Goal: Task Accomplishment & Management: Manage account settings

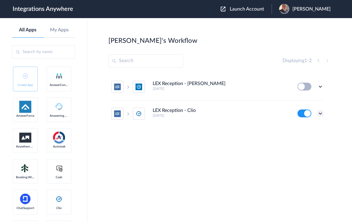
click at [321, 114] on icon at bounding box center [320, 113] width 6 height 6
click at [236, 140] on div "LEX Reception - Clio Grow [DATE] Edit Task history Delete LEX Reception - Clio …" at bounding box center [219, 118] width 222 height 90
click at [254, 7] on span "Launch Account" at bounding box center [247, 9] width 34 height 5
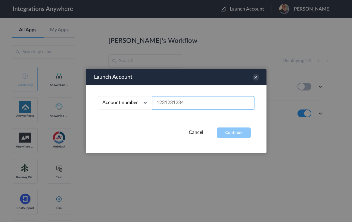
click at [186, 102] on input "text" at bounding box center [203, 103] width 102 height 14
paste input "3367905789"
type input "3367905789"
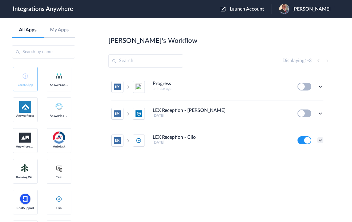
click at [319, 140] on icon at bounding box center [320, 140] width 6 height 6
click at [301, 102] on link "Edit" at bounding box center [296, 103] width 14 height 4
click at [320, 142] on icon at bounding box center [320, 140] width 6 height 6
click at [309, 115] on link "Task history" at bounding box center [303, 114] width 29 height 4
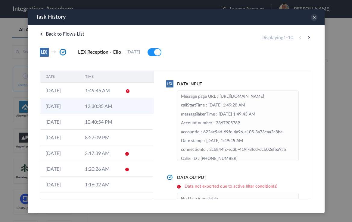
click at [97, 104] on td "12:30:35 AM" at bounding box center [98, 106] width 39 height 16
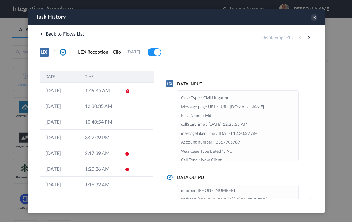
scroll to position [44, 0]
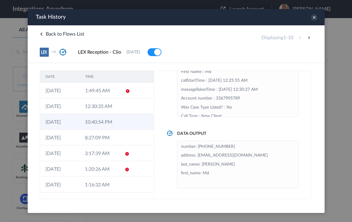
click at [96, 120] on td "10:40:54 PM" at bounding box center [98, 122] width 39 height 16
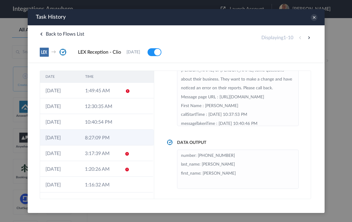
click at [89, 137] on td "8:27:09 PM" at bounding box center [98, 137] width 39 height 16
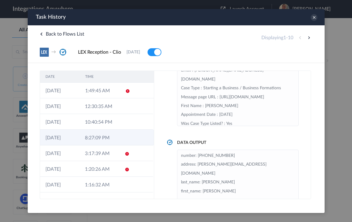
scroll to position [44, 0]
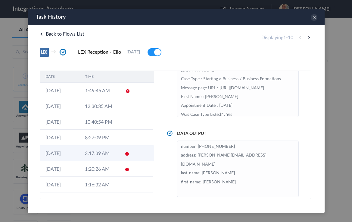
click at [97, 159] on td "3:17:39 AM" at bounding box center [98, 153] width 39 height 16
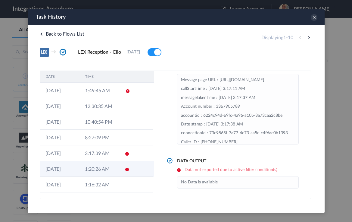
click at [78, 170] on td "[DATE]" at bounding box center [59, 169] width 39 height 16
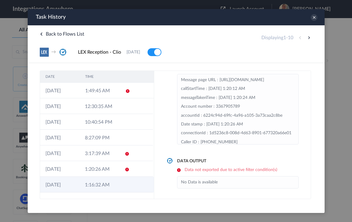
click at [81, 183] on td "1:16:32 AM" at bounding box center [98, 184] width 39 height 16
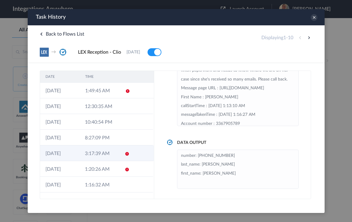
scroll to position [45, 0]
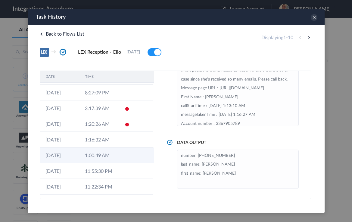
click at [85, 152] on td "1:00:49 AM" at bounding box center [98, 155] width 39 height 16
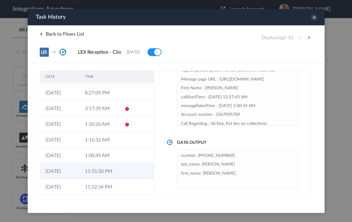
click at [104, 175] on td "11:55:30 PM" at bounding box center [98, 171] width 39 height 16
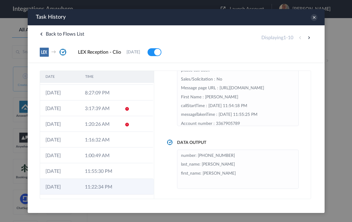
click at [99, 188] on td "11:22:34 PM" at bounding box center [98, 187] width 39 height 16
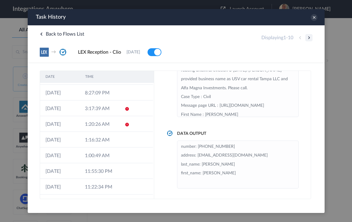
click at [310, 37] on button at bounding box center [308, 37] width 7 height 7
click at [102, 99] on td "8:27:09 PM" at bounding box center [98, 93] width 39 height 16
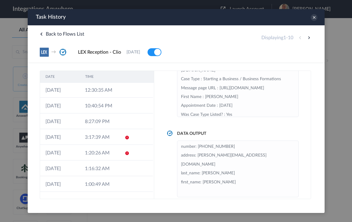
scroll to position [0, 0]
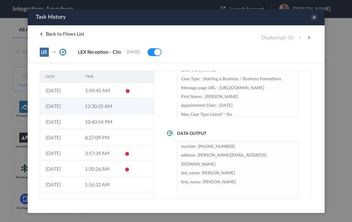
click at [95, 105] on td "12:30:35 AM" at bounding box center [98, 106] width 39 height 16
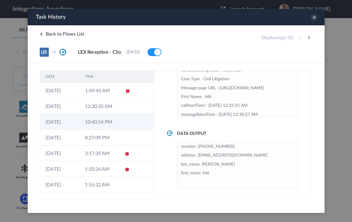
click at [91, 118] on td "10:40:54 PM" at bounding box center [98, 122] width 39 height 16
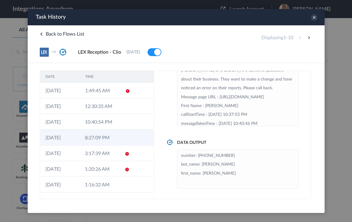
click at [83, 133] on td "8:27:09 PM" at bounding box center [98, 137] width 39 height 16
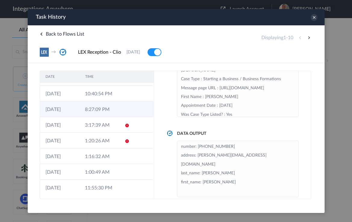
scroll to position [45, 0]
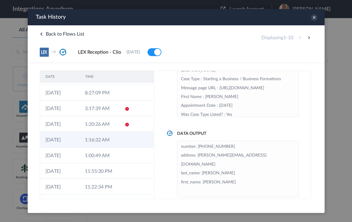
click at [99, 137] on td "1:16:32 AM" at bounding box center [98, 140] width 39 height 16
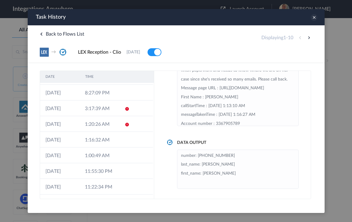
click at [314, 18] on icon at bounding box center [313, 17] width 7 height 7
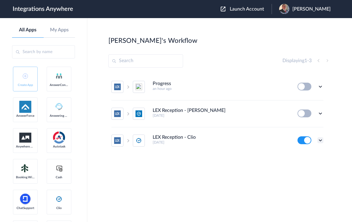
click at [319, 140] on icon at bounding box center [320, 140] width 6 height 6
click at [300, 104] on link "Edit" at bounding box center [296, 103] width 14 height 4
click at [320, 139] on icon at bounding box center [320, 140] width 6 height 6
click at [304, 112] on link "Task history" at bounding box center [303, 114] width 29 height 4
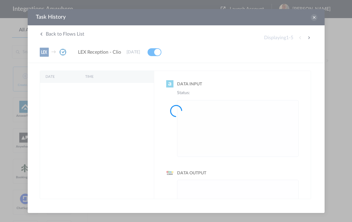
scroll to position [0, 0]
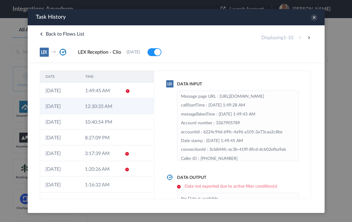
click at [112, 105] on td "12:30:35 AM" at bounding box center [98, 106] width 39 height 16
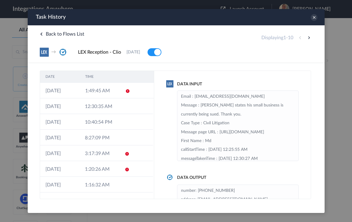
scroll to position [137, 0]
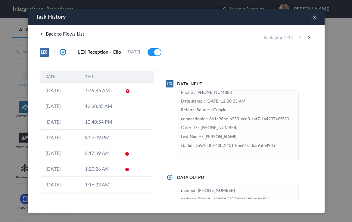
click at [314, 18] on icon at bounding box center [313, 17] width 7 height 7
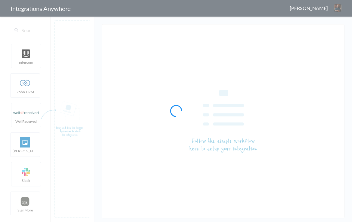
type input "LEX Reception - Clio"
